Goal: Task Accomplishment & Management: Use online tool/utility

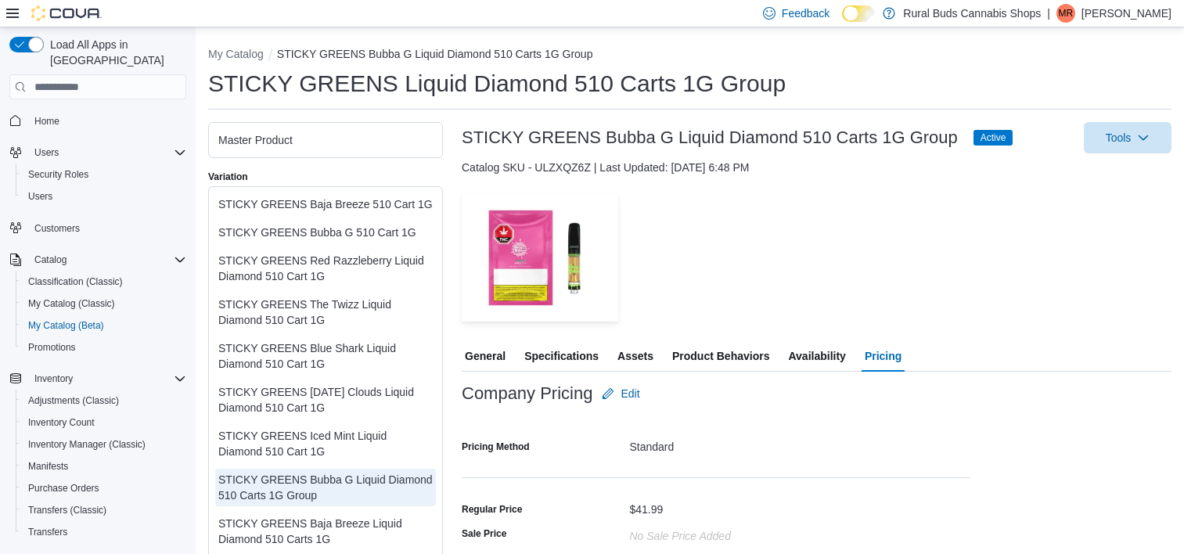
scroll to position [147, 0]
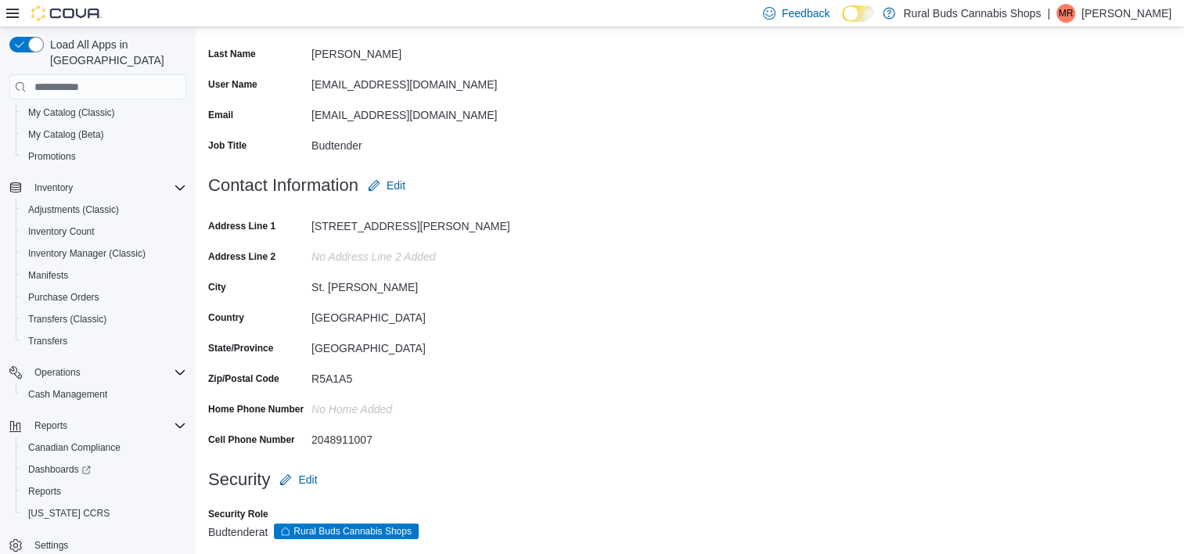
scroll to position [199, 0]
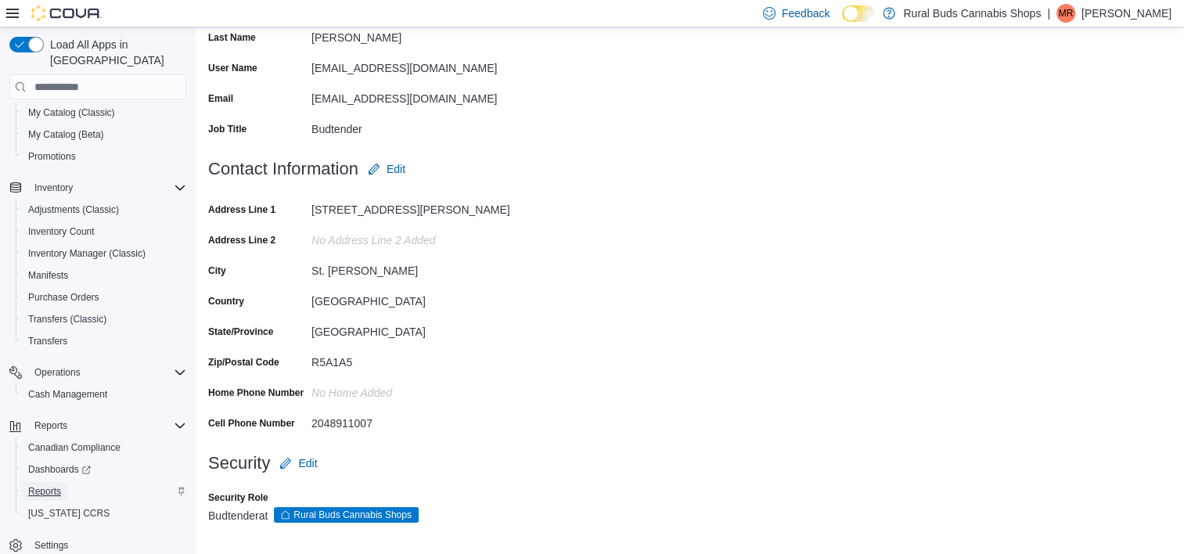
click at [40, 485] on span "Reports" at bounding box center [44, 491] width 33 height 13
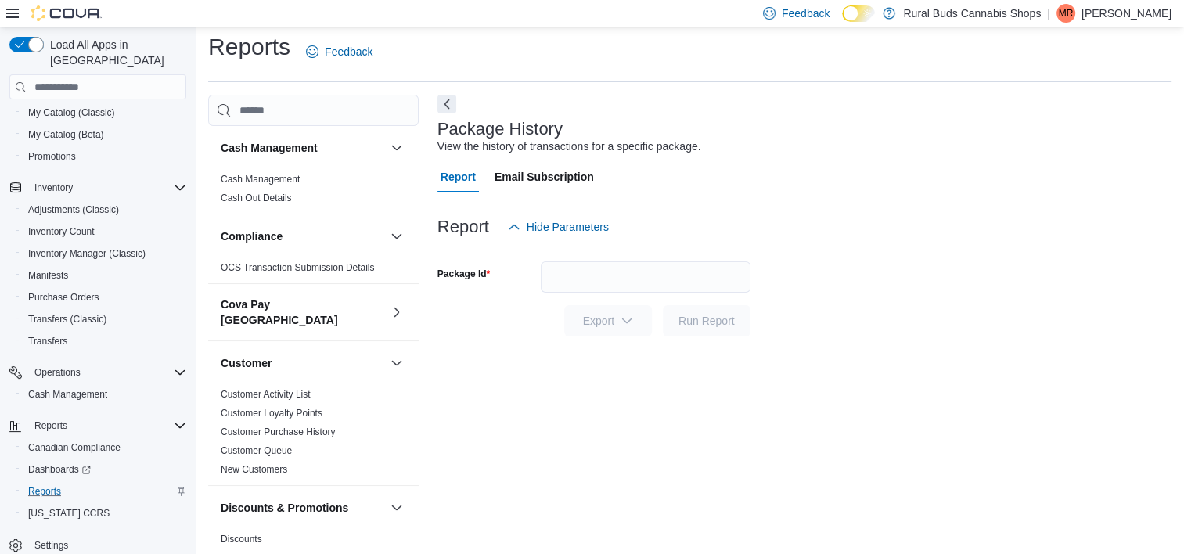
scroll to position [1091, 0]
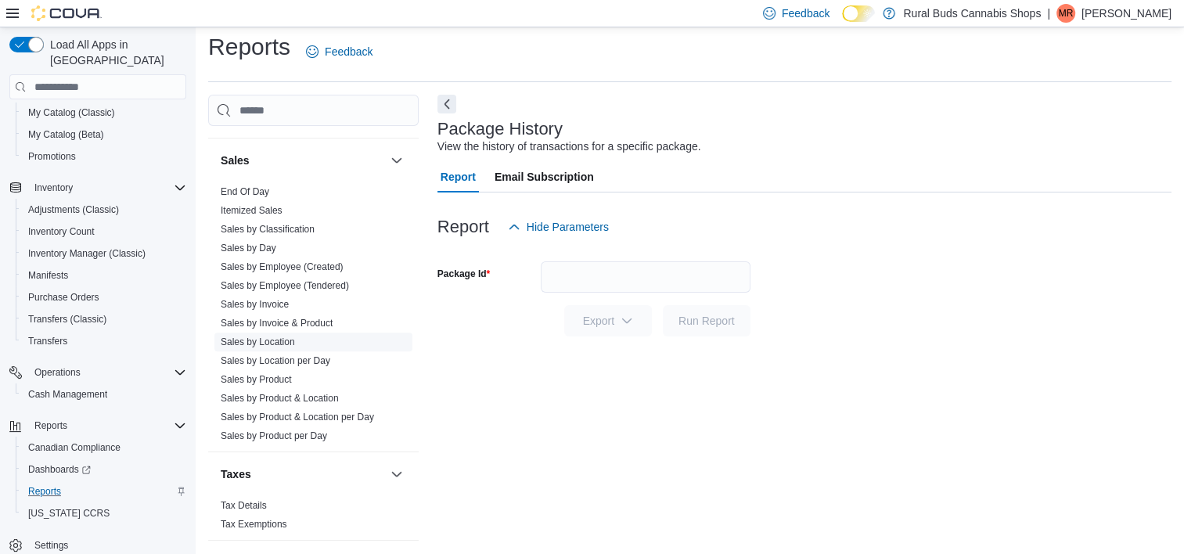
click at [283, 336] on link "Sales by Location" at bounding box center [258, 341] width 74 height 11
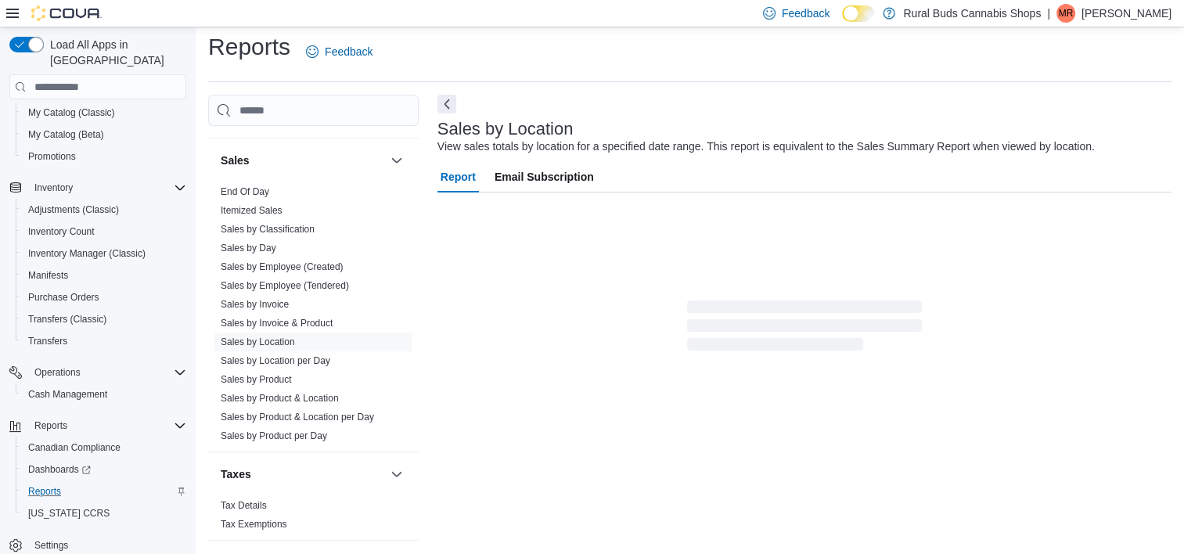
scroll to position [36, 0]
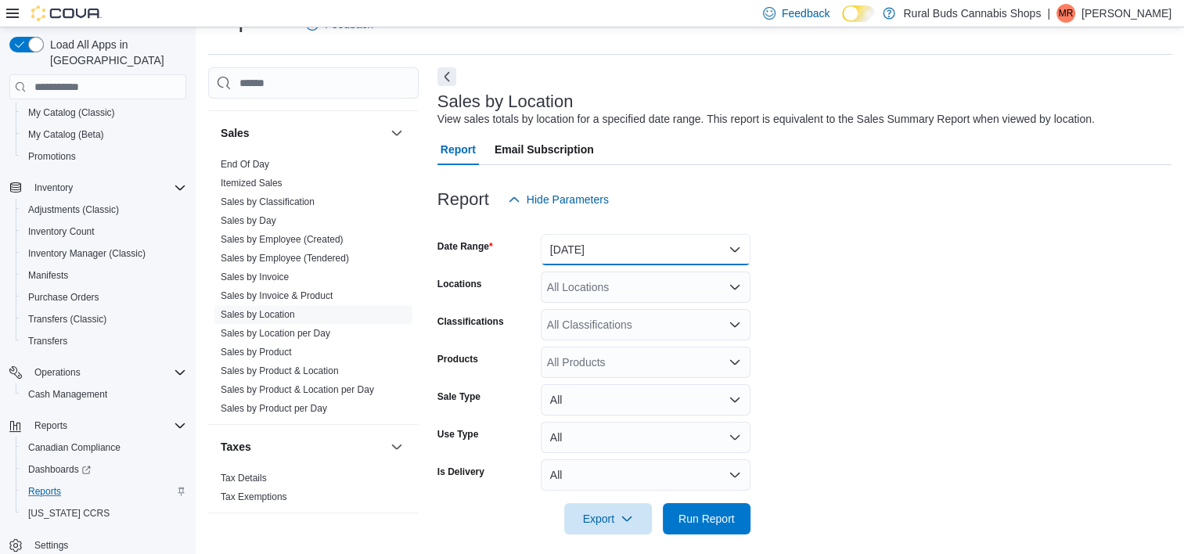
click at [646, 252] on button "[DATE]" at bounding box center [646, 249] width 210 height 31
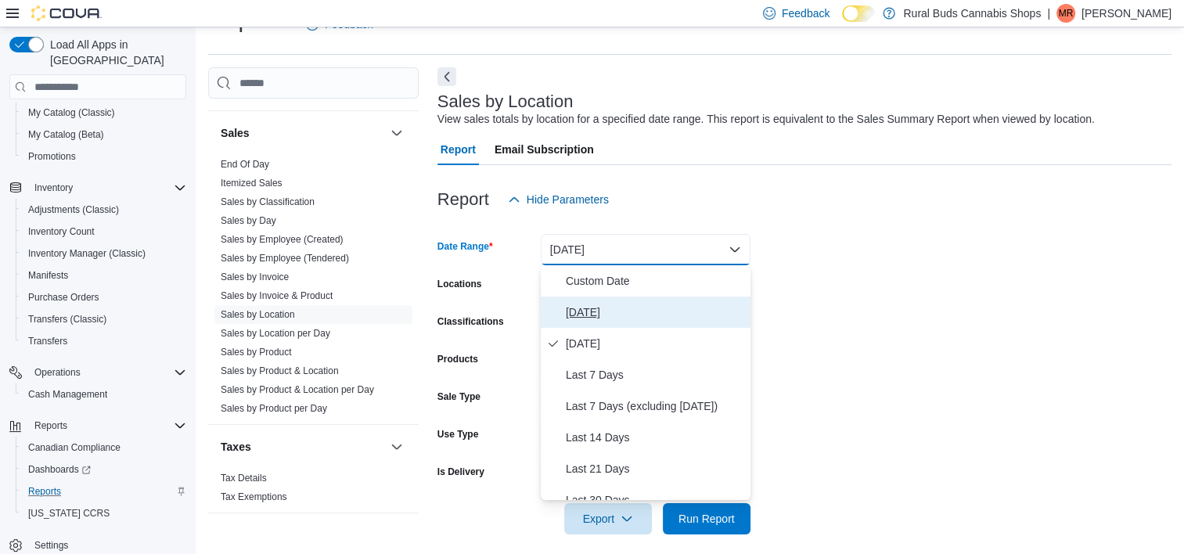
click at [625, 314] on span "[DATE]" at bounding box center [655, 312] width 178 height 19
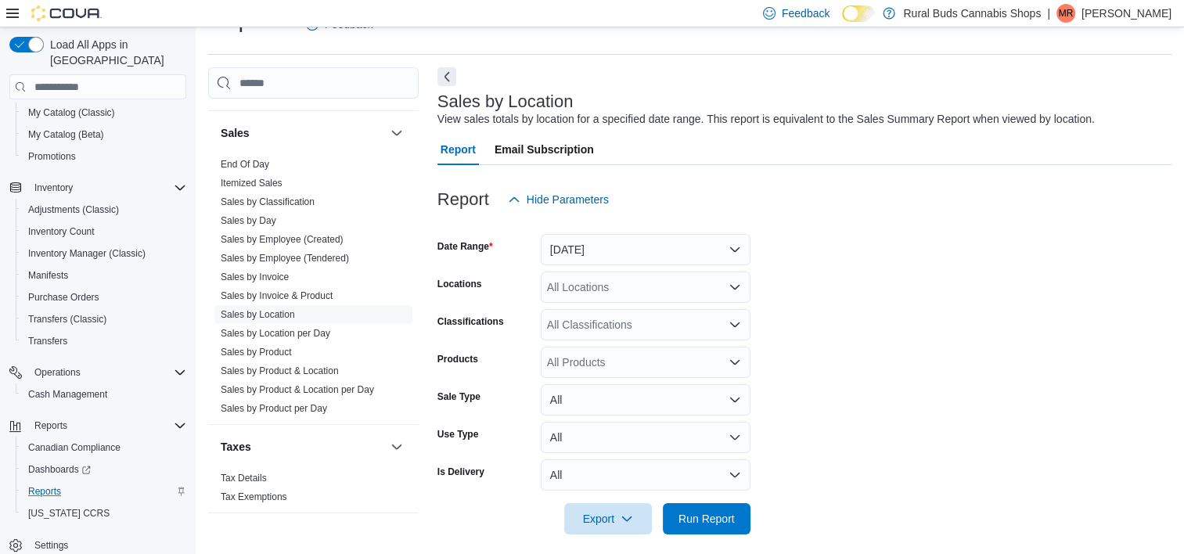
click at [702, 538] on div at bounding box center [804, 543] width 734 height 19
click at [702, 535] on div at bounding box center [804, 543] width 734 height 19
click at [716, 510] on span "Run Report" at bounding box center [706, 517] width 69 height 31
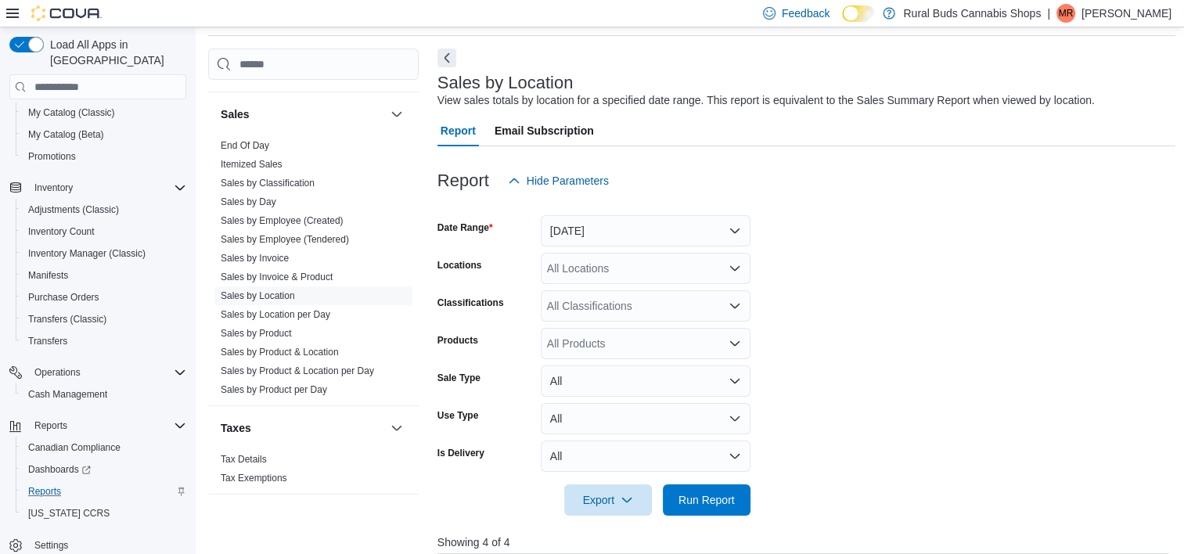
scroll to position [349, 0]
